Goal: Check status: Check status

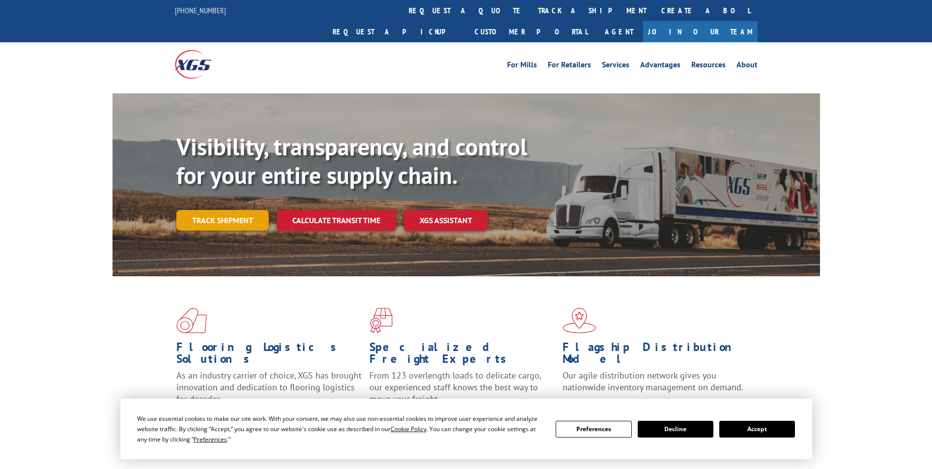
click at [201, 210] on link "Track shipment" at bounding box center [222, 220] width 92 height 21
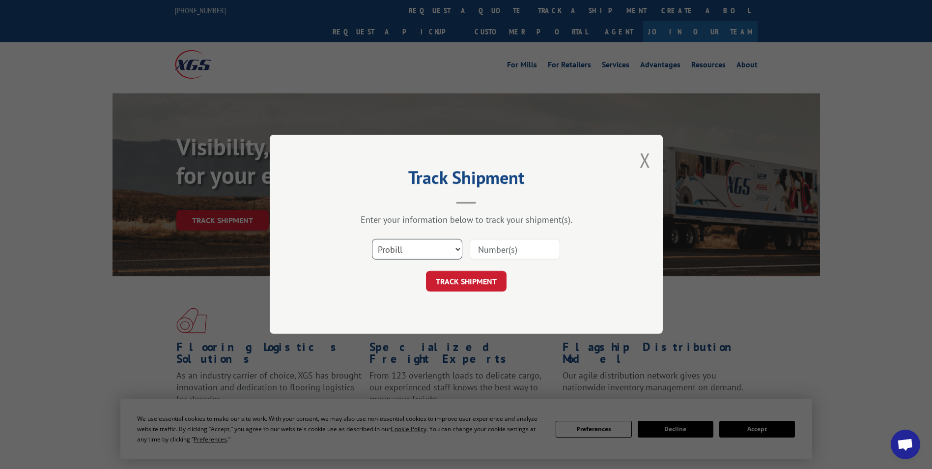
click at [459, 249] on select "Select category... Probill BOL PO" at bounding box center [417, 249] width 90 height 21
select select "bol"
click at [372, 239] on select "Select category... Probill BOL PO" at bounding box center [417, 249] width 90 height 21
click at [492, 251] on input at bounding box center [515, 249] width 90 height 21
type input "6027443"
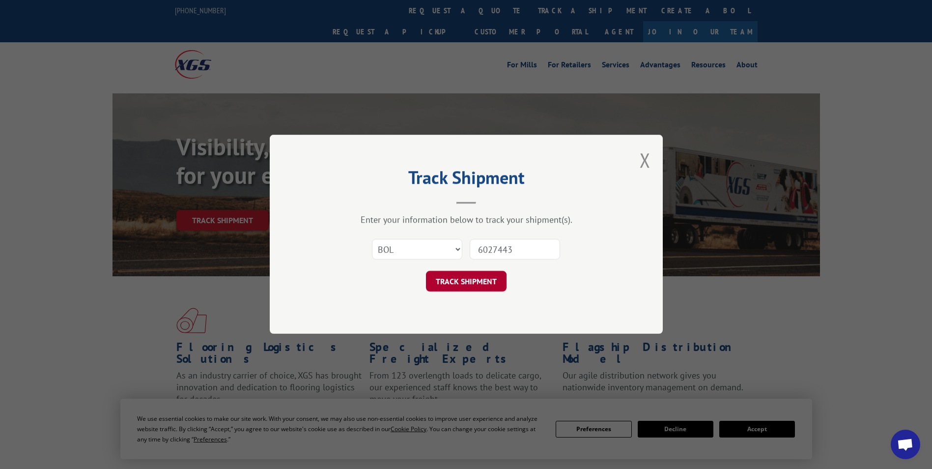
click at [456, 285] on button "TRACK SHIPMENT" at bounding box center [466, 281] width 81 height 21
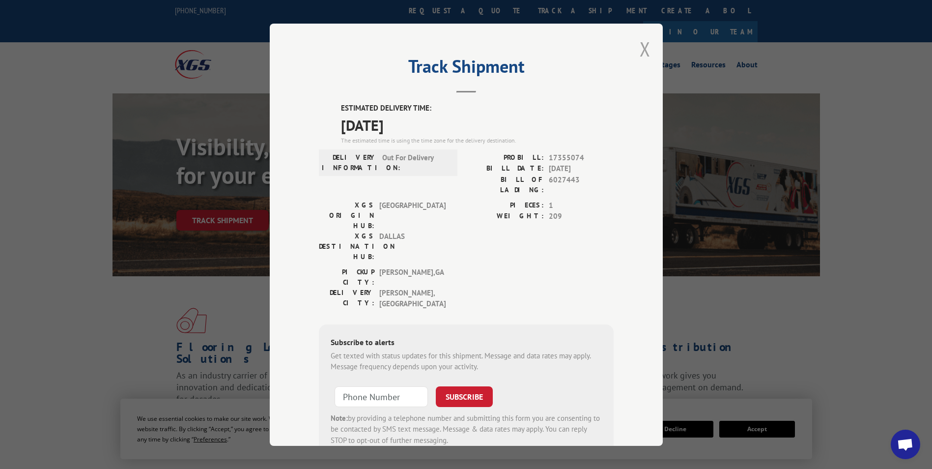
click at [640, 47] on button "Close modal" at bounding box center [645, 49] width 11 height 26
